Goal: Find specific page/section: Find specific page/section

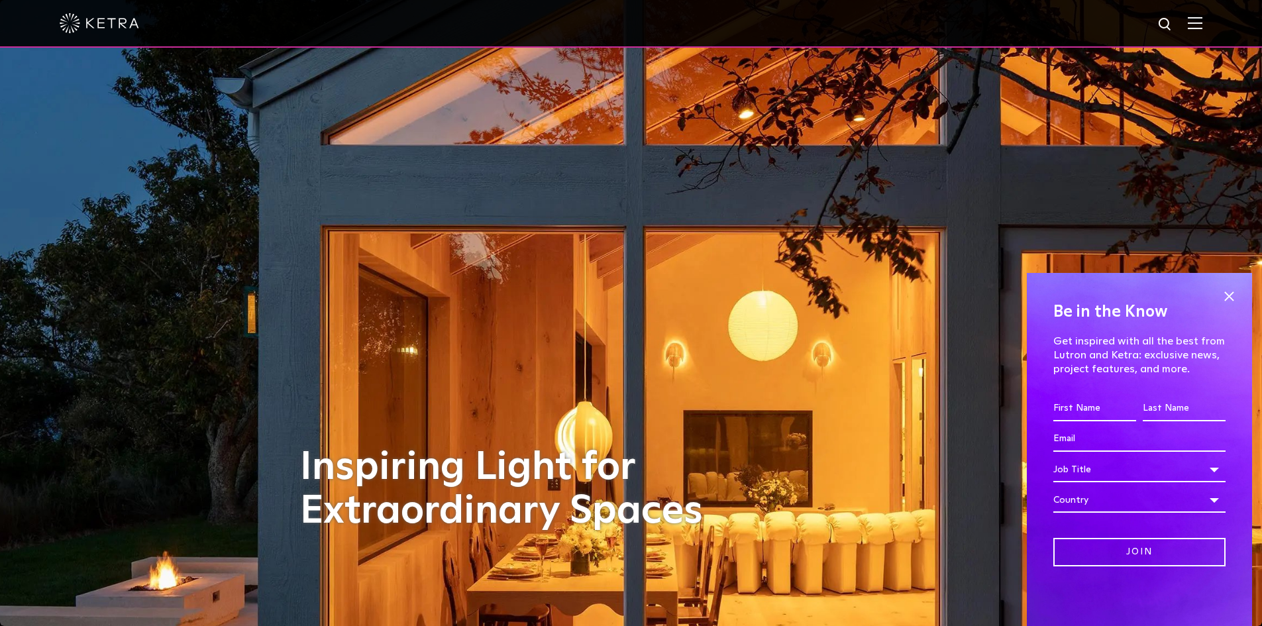
click at [943, 288] on span at bounding box center [1229, 296] width 20 height 20
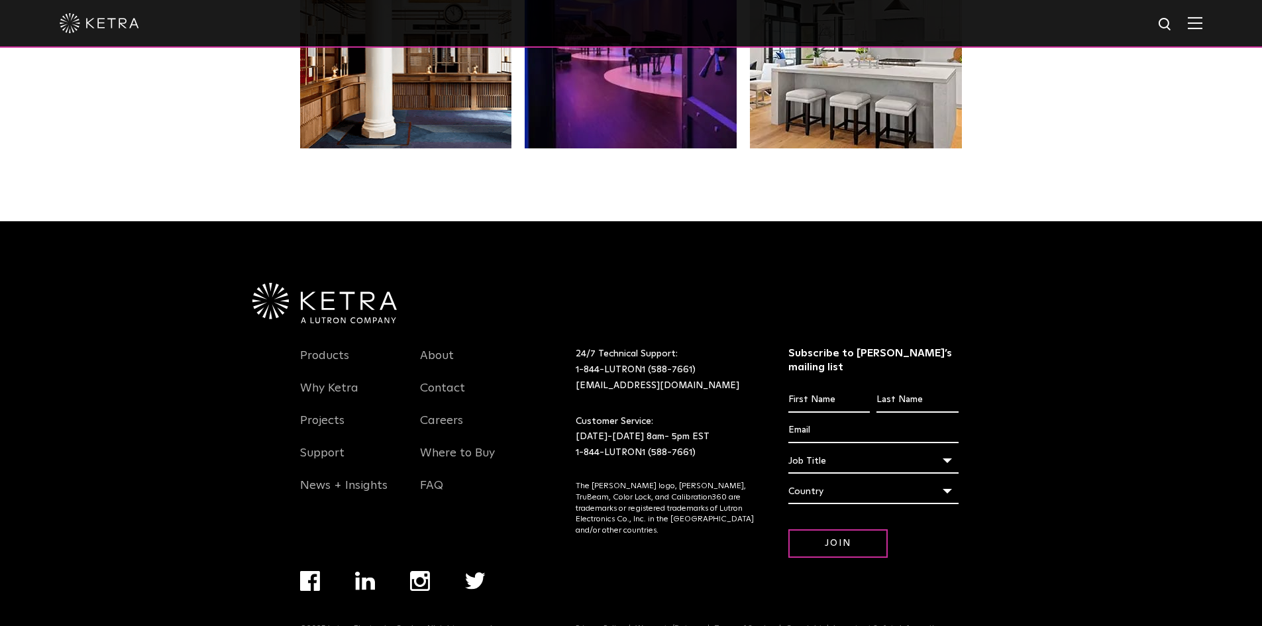
scroll to position [2759, 0]
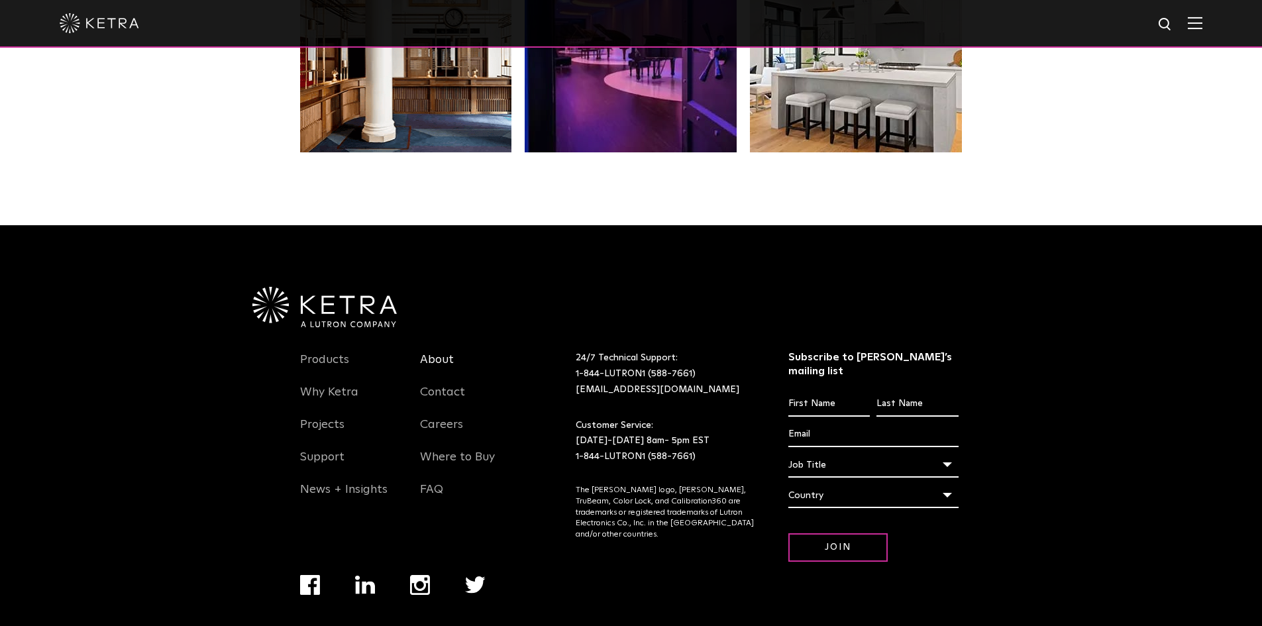
click at [448, 364] on link "About" at bounding box center [437, 367] width 34 height 30
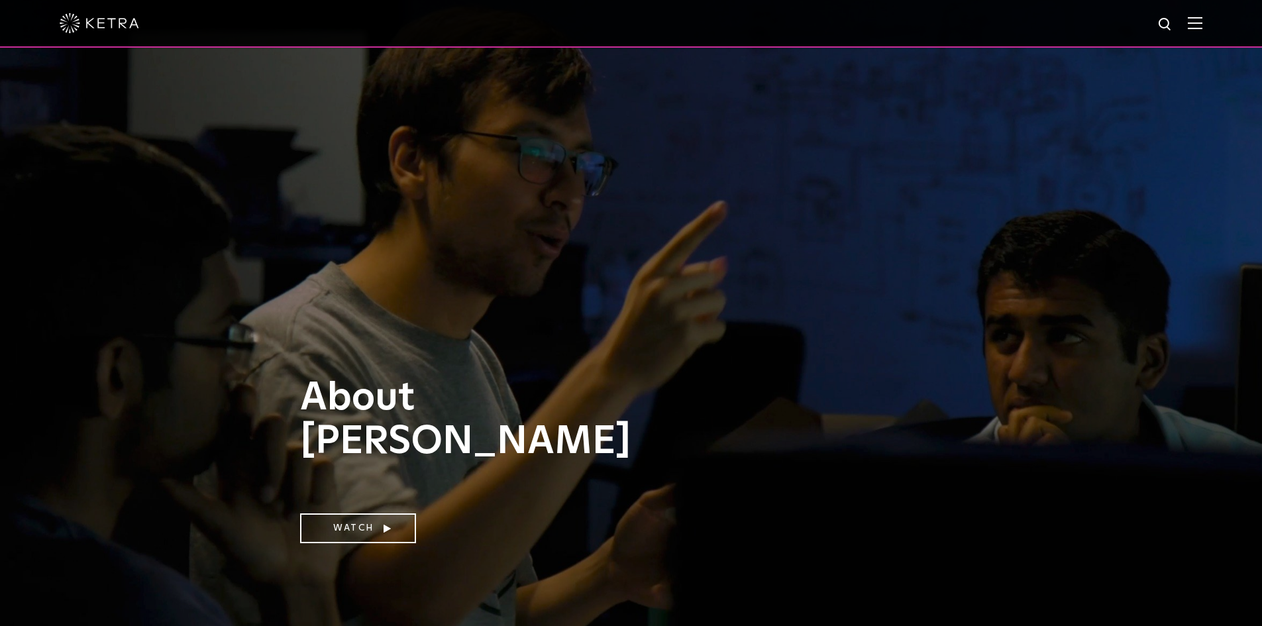
click at [1195, 23] on div at bounding box center [631, 23] width 1142 height 46
click at [1202, 23] on img at bounding box center [1194, 23] width 15 height 13
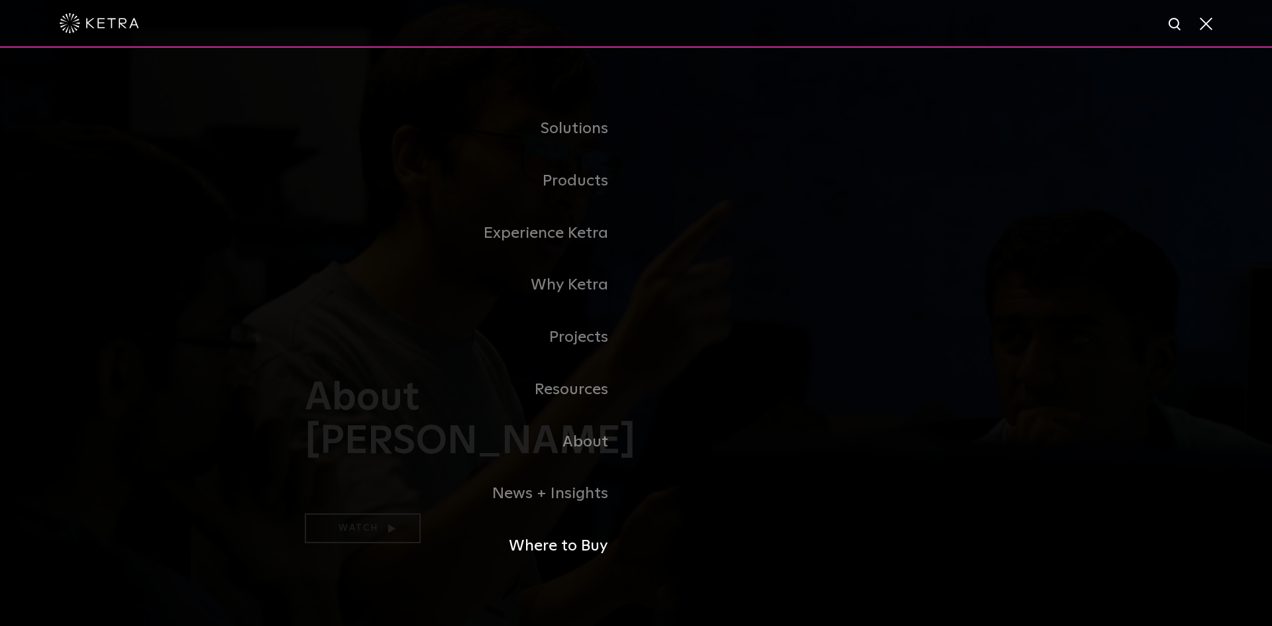
click at [582, 548] on link "Where to Buy" at bounding box center [470, 546] width 331 height 52
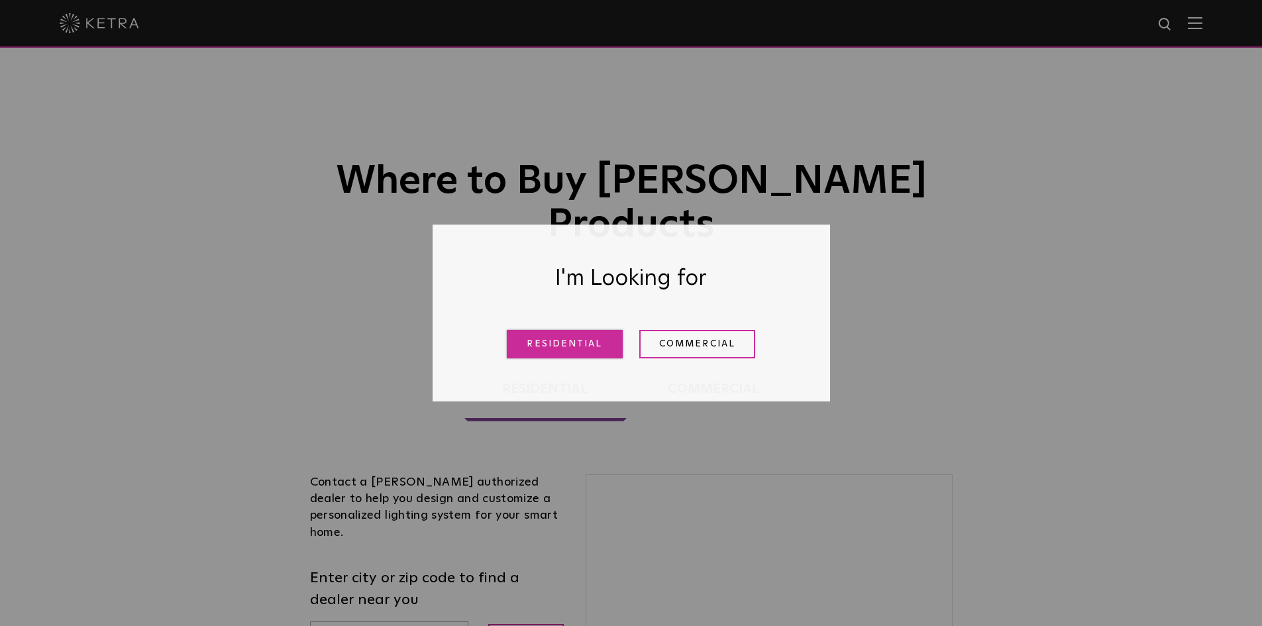
click at [586, 339] on link "Residential" at bounding box center [565, 344] width 116 height 28
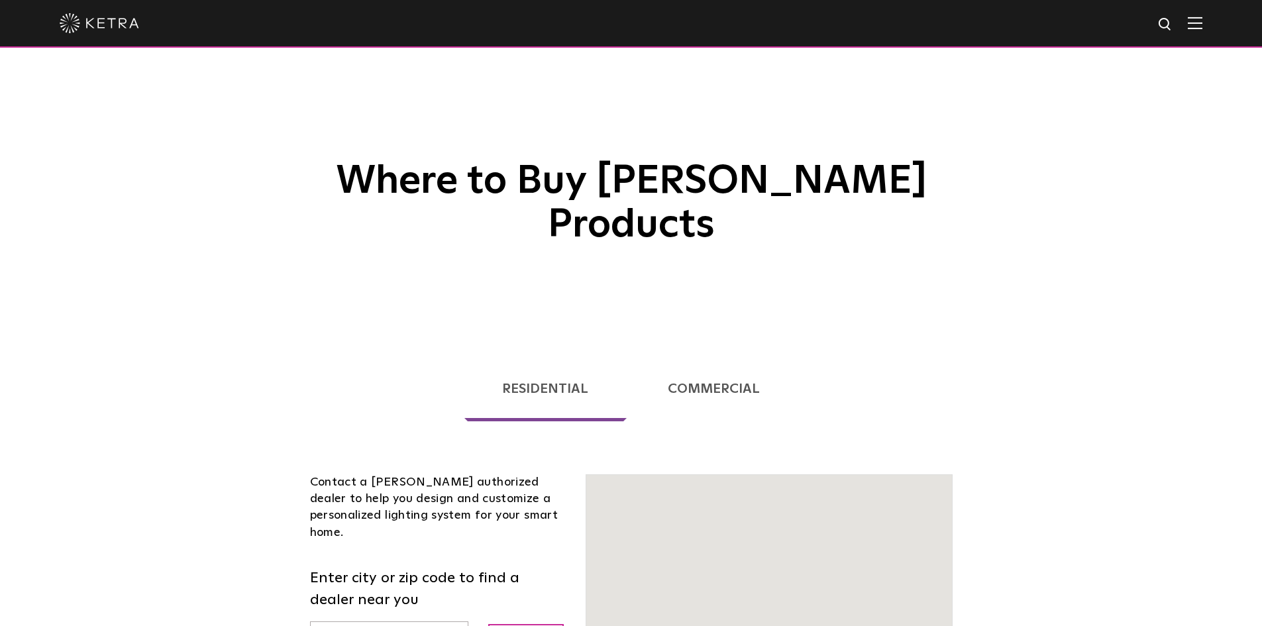
scroll to position [338, 0]
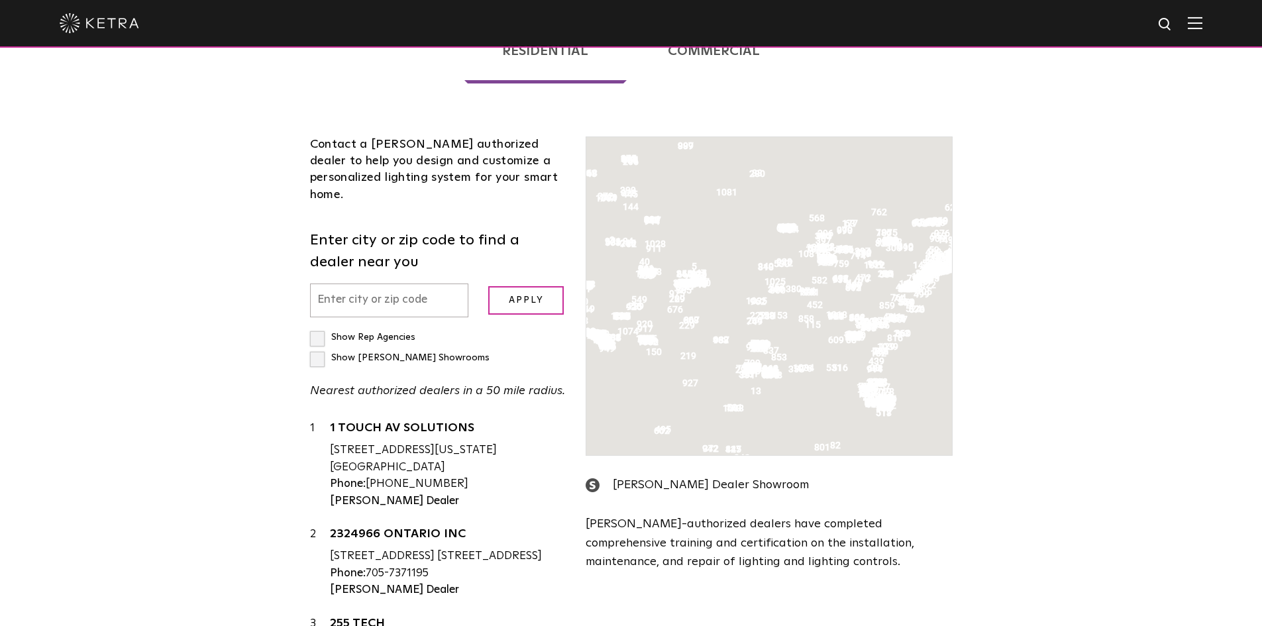
click at [350, 283] on input "text" at bounding box center [389, 300] width 159 height 34
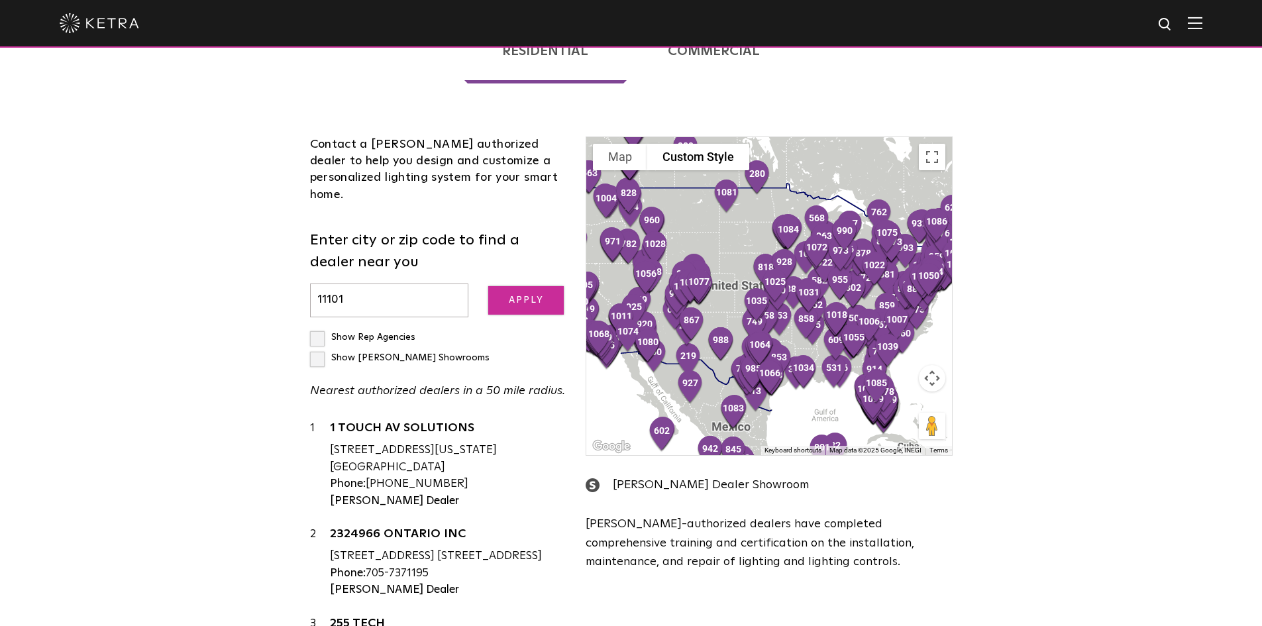
type input "11101"
click at [536, 286] on input "Apply" at bounding box center [525, 300] width 75 height 28
click at [511, 286] on input "Apply" at bounding box center [525, 300] width 75 height 28
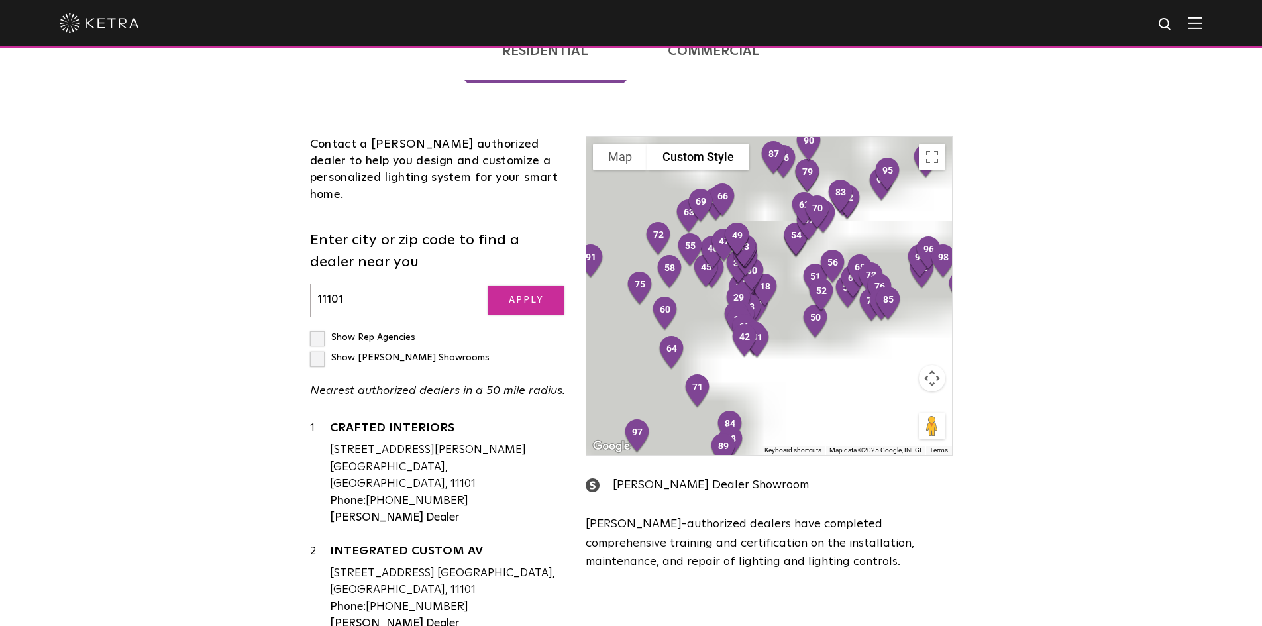
click at [511, 286] on input "Apply" at bounding box center [525, 300] width 75 height 28
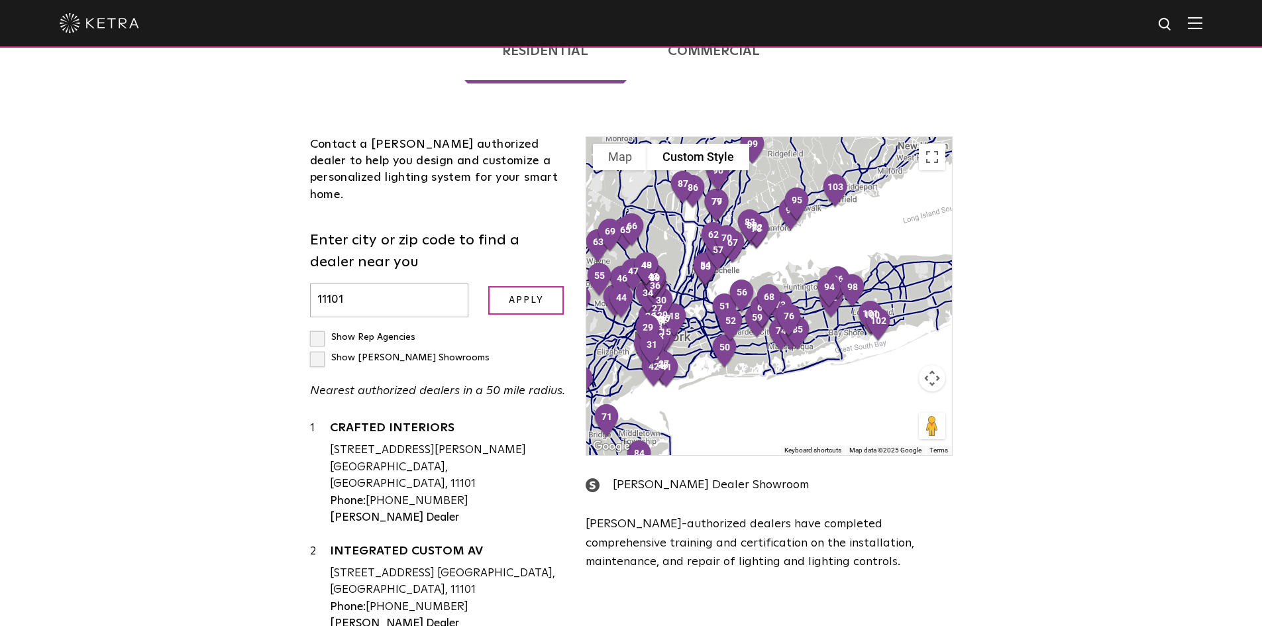
scroll to position [0, 0]
